Goal: Information Seeking & Learning: Understand process/instructions

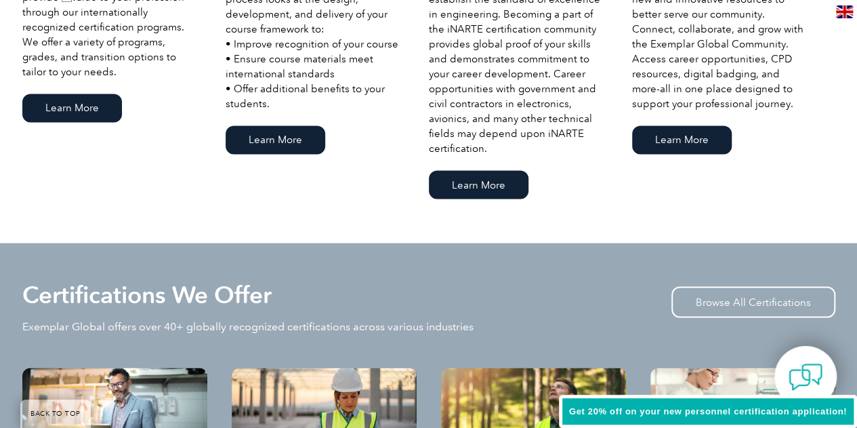
scroll to position [1314, 0]
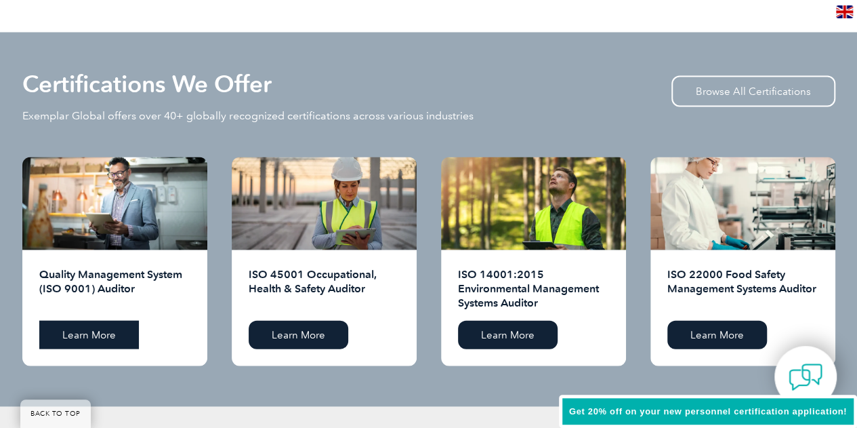
click at [102, 332] on link "Learn More" at bounding box center [89, 335] width 100 height 28
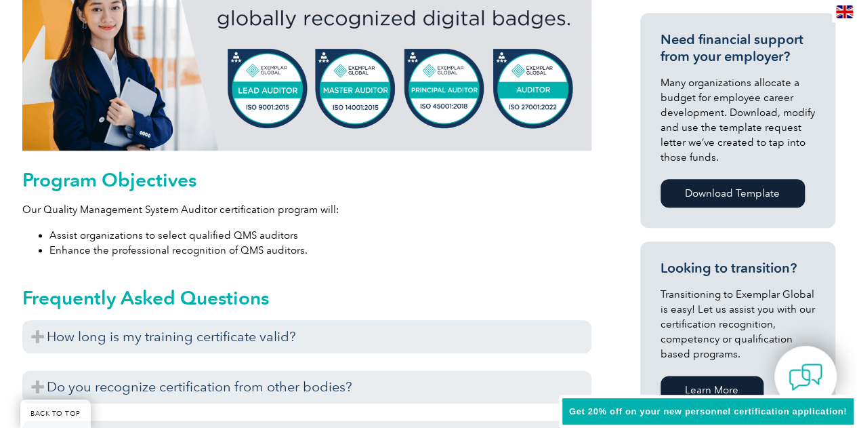
scroll to position [651, 0]
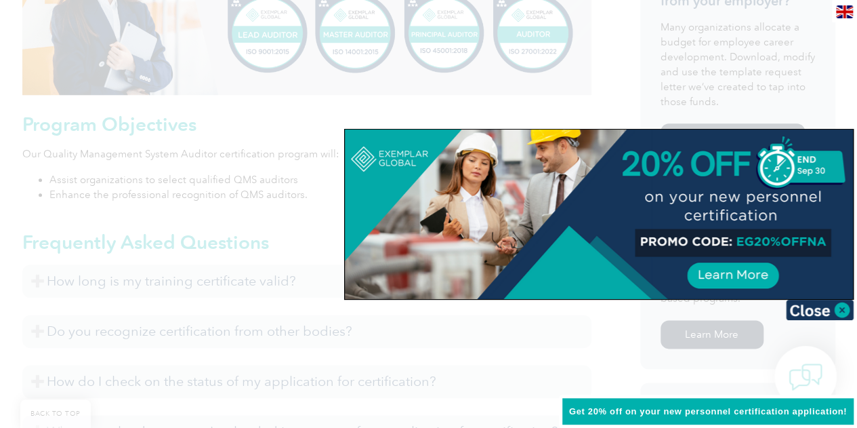
click at [609, 330] on div at bounding box center [428, 214] width 857 height 428
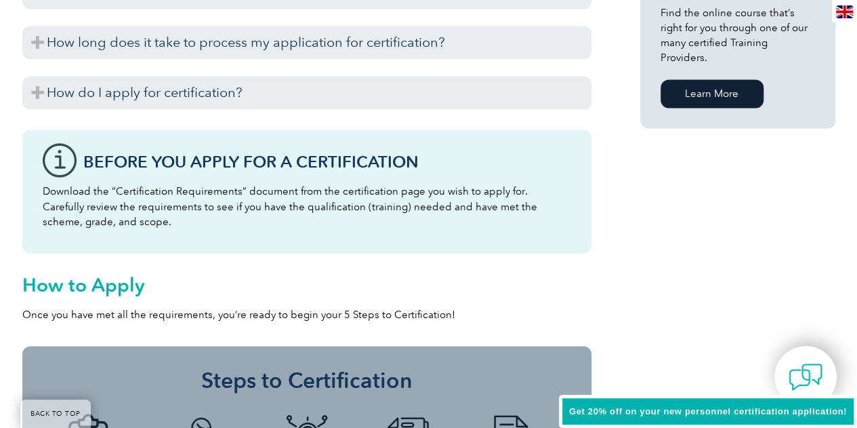
scroll to position [954, 0]
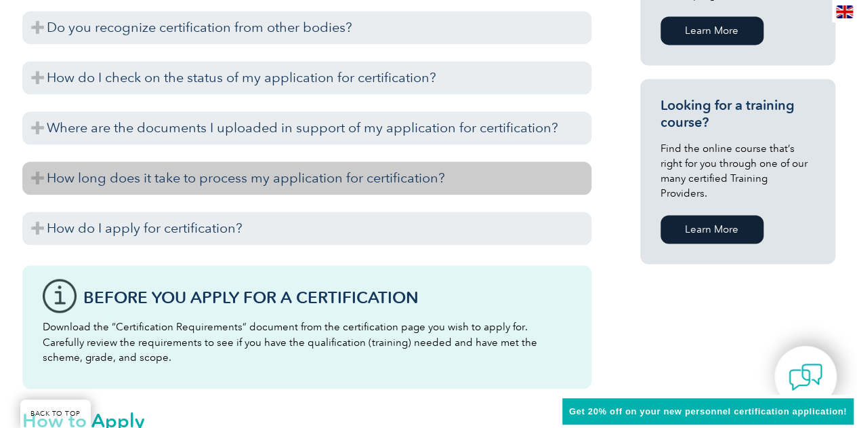
click at [45, 176] on h3 "How long does it take to process my application for certification?" at bounding box center [306, 177] width 569 height 33
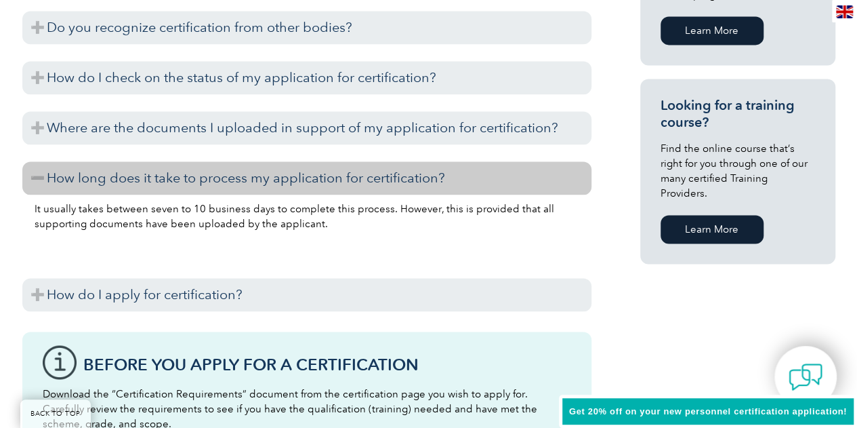
scroll to position [887, 0]
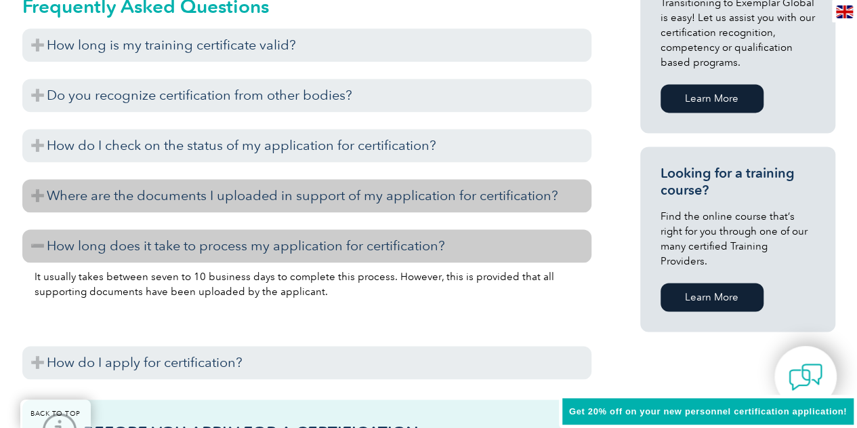
click at [35, 196] on h3 "Where are the documents I uploaded in support of my application for certificati…" at bounding box center [306, 195] width 569 height 33
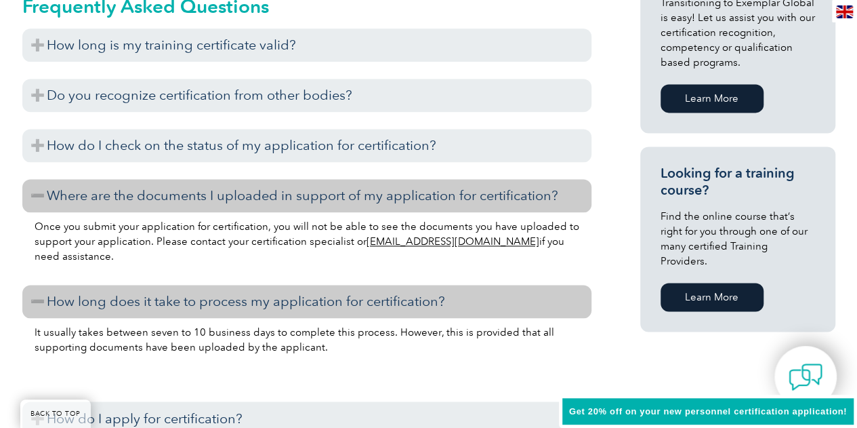
click at [35, 196] on h3 "Where are the documents I uploaded in support of my application for certificati…" at bounding box center [306, 195] width 569 height 33
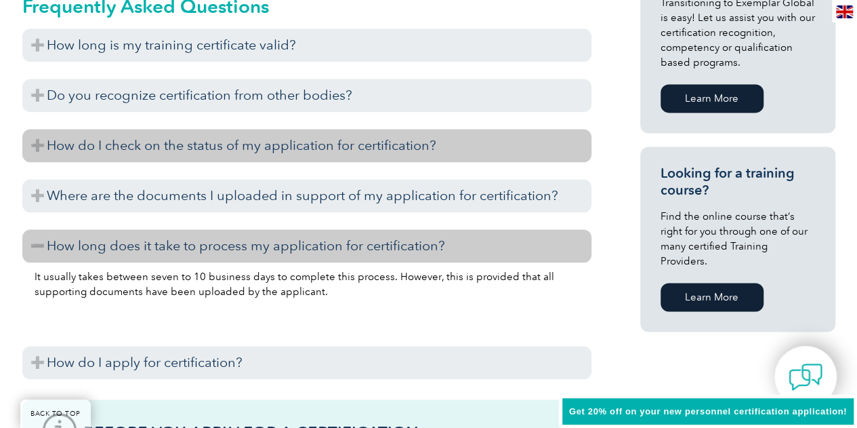
click at [39, 145] on h3 "How do I check on the status of my application for certification?" at bounding box center [306, 145] width 569 height 33
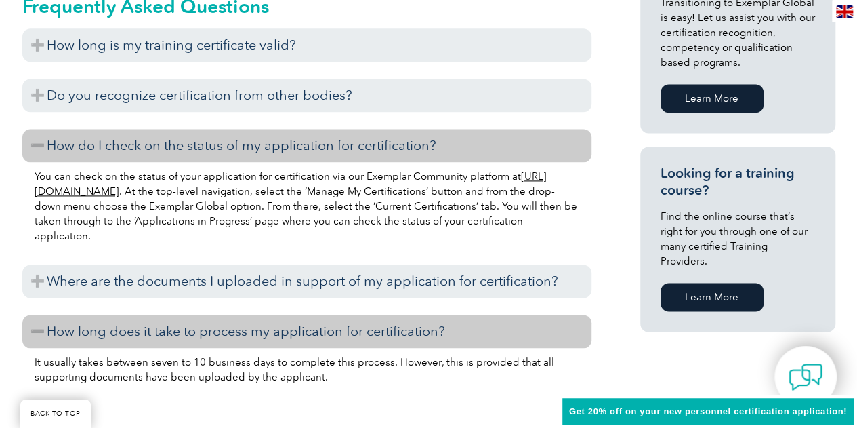
click at [39, 145] on h3 "How do I check on the status of my application for certification?" at bounding box center [306, 145] width 569 height 33
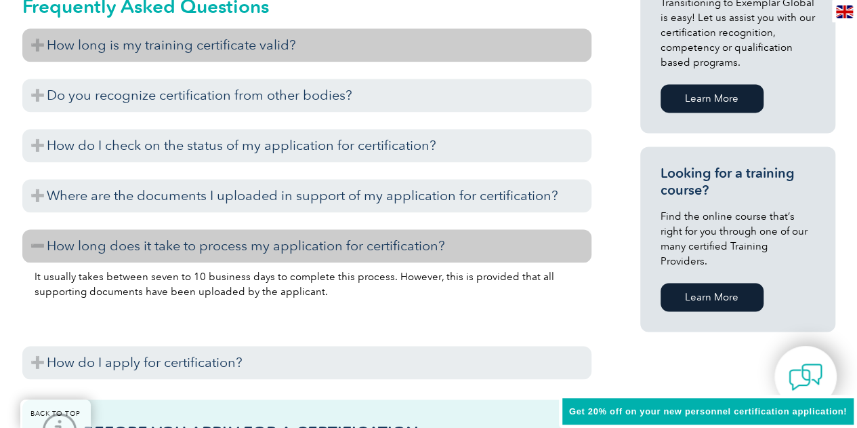
click at [35, 43] on h3 "How long is my training certificate valid?" at bounding box center [306, 44] width 569 height 33
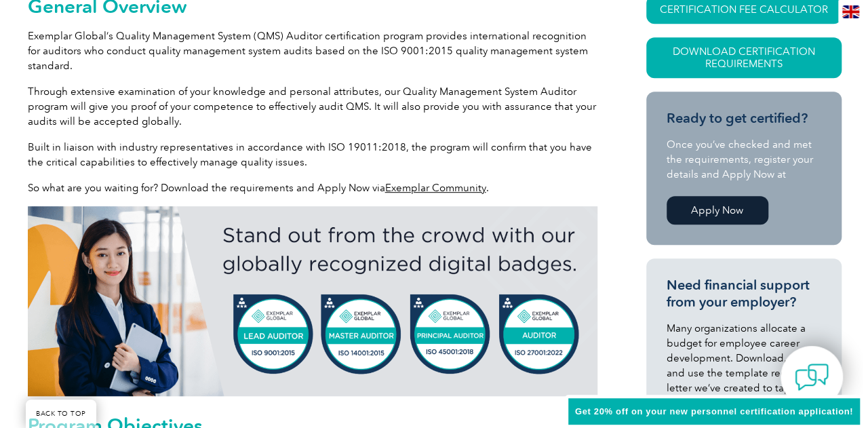
scroll to position [277, 0]
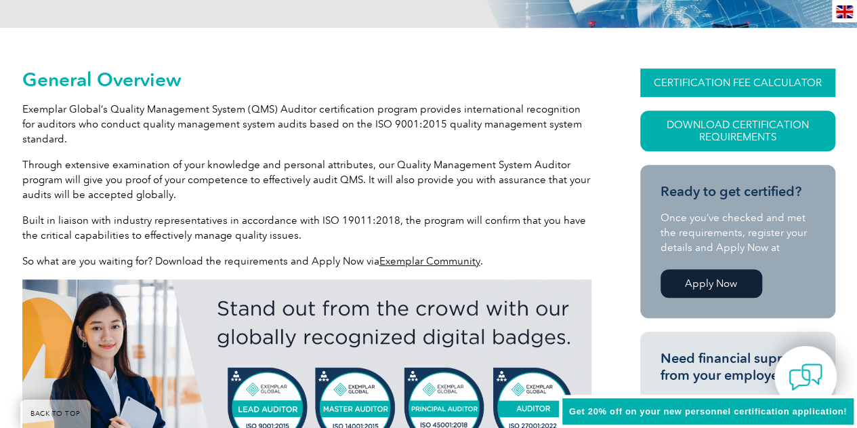
click at [706, 85] on link "CERTIFICATION FEE CALCULATOR" at bounding box center [738, 82] width 195 height 28
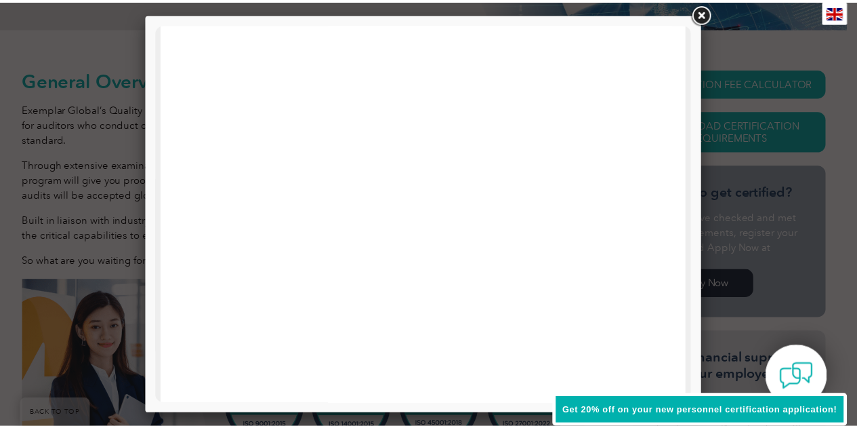
scroll to position [0, 0]
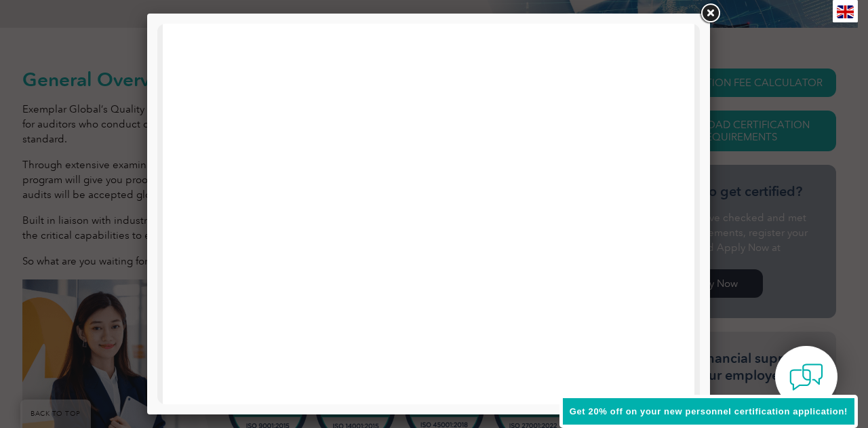
click at [712, 13] on link at bounding box center [709, 13] width 24 height 24
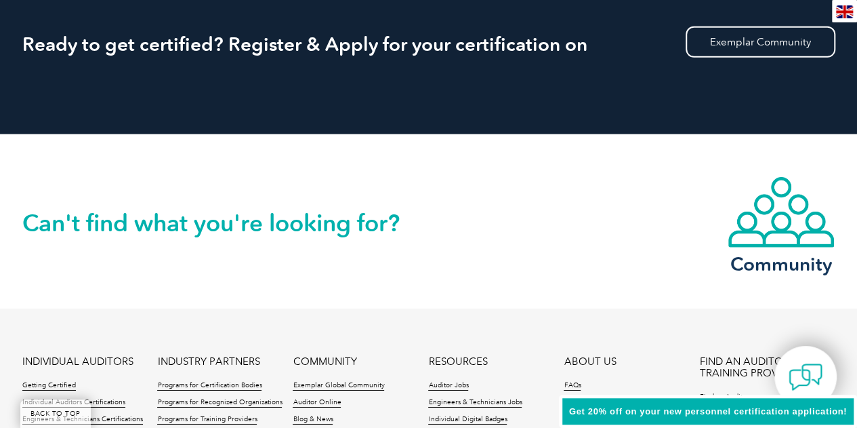
scroll to position [1971, 0]
